Goal: Check status: Check status

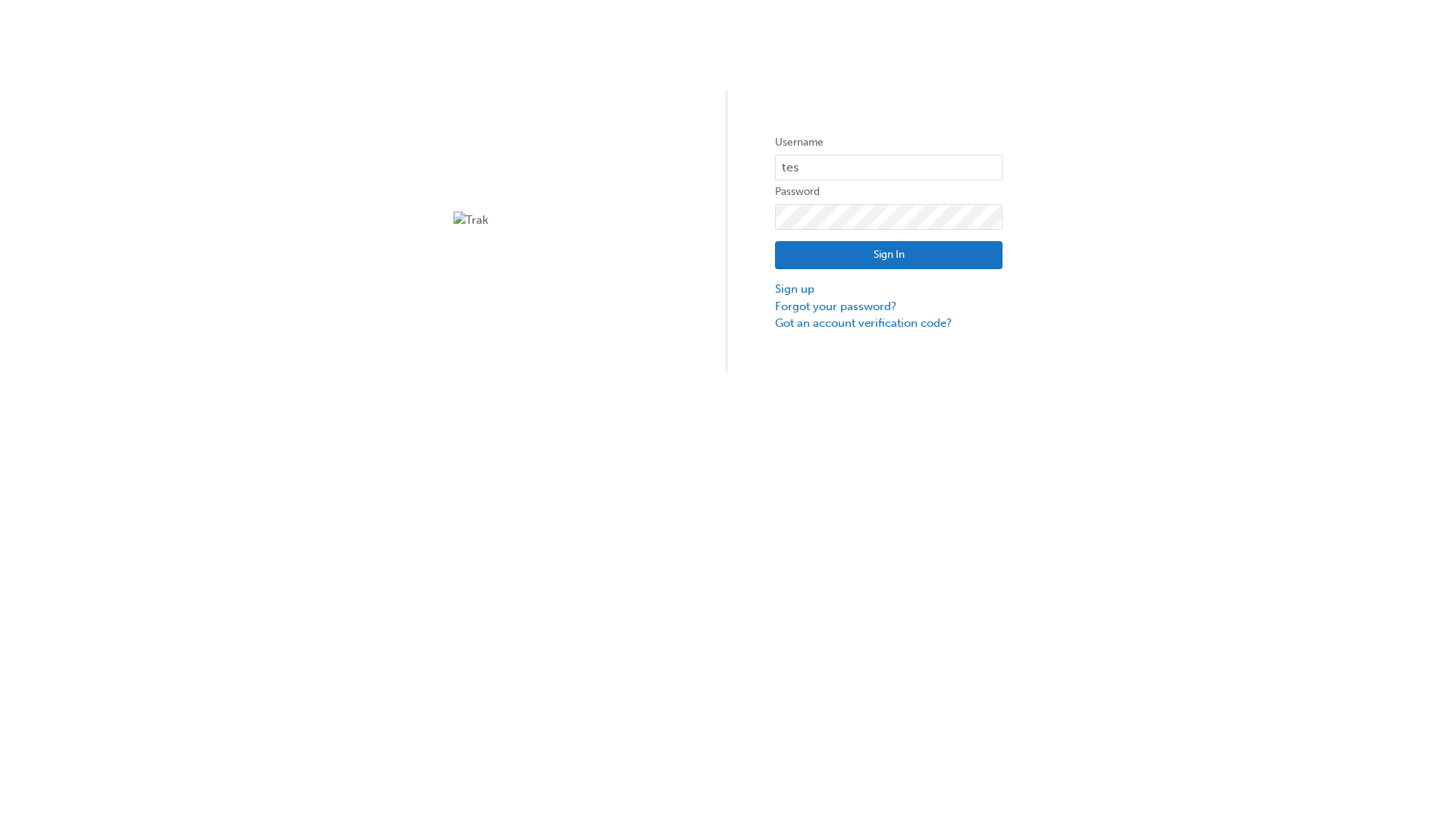
type input "test.e2e.user31"
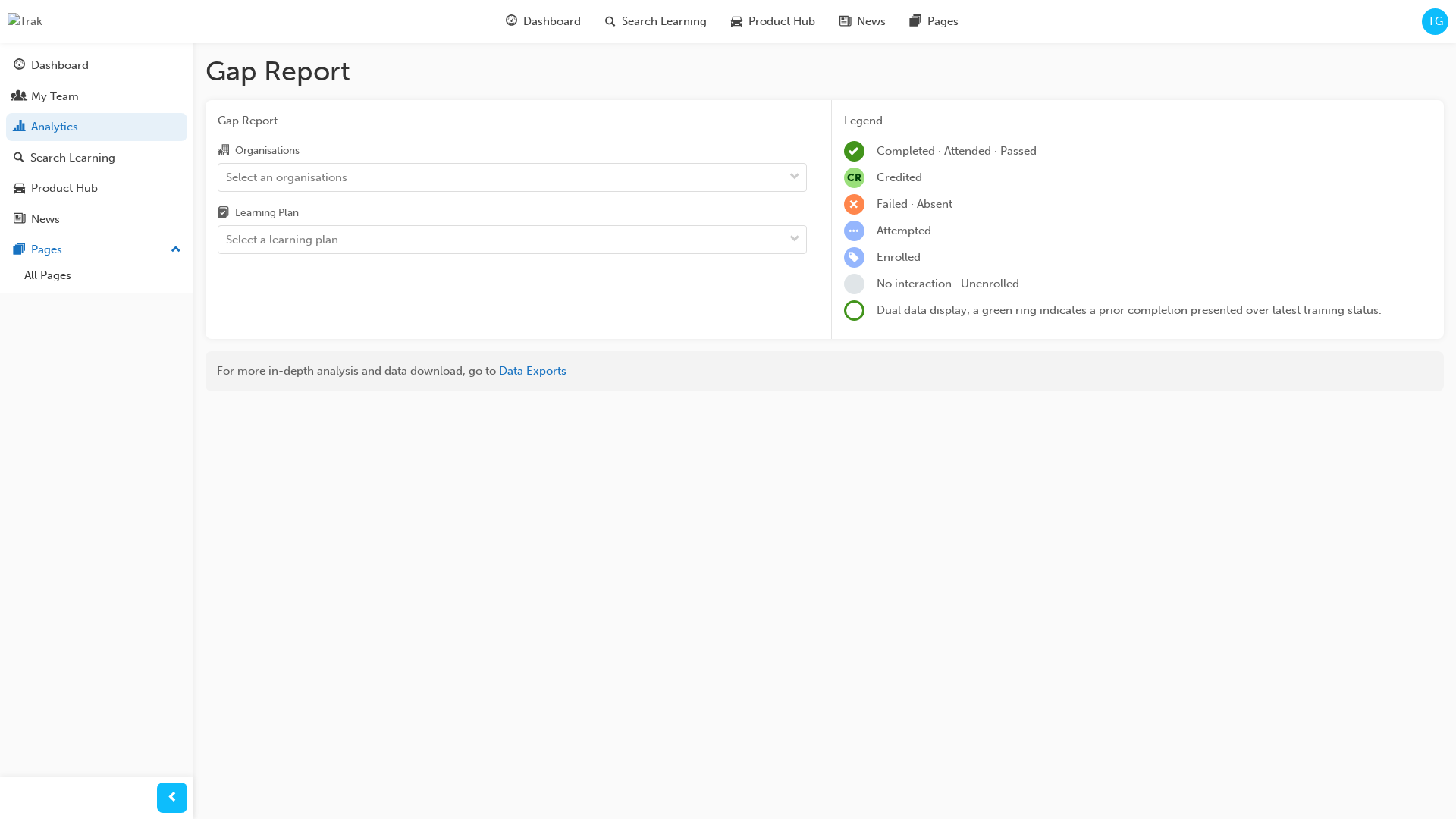
click at [227, 178] on input "Organisations Select an organisations" at bounding box center [227, 176] width 2 height 13
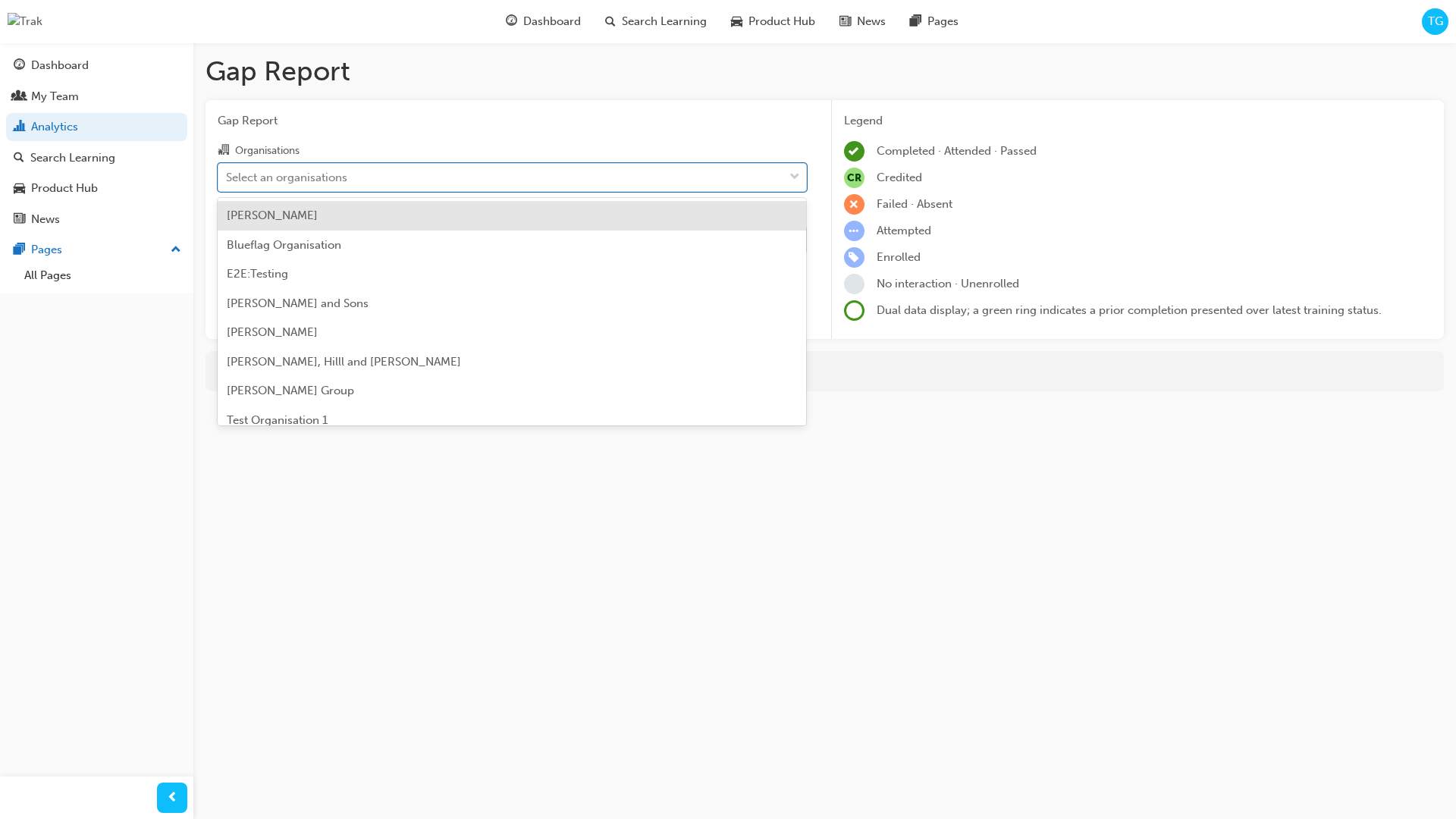
click at [227, 241] on input "Learning Plan Select a learning plan" at bounding box center [227, 239] width 2 height 13
